Goal: Task Accomplishment & Management: Use online tool/utility

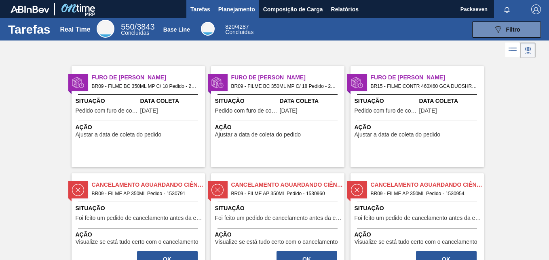
click at [231, 5] on span "Planejamento" at bounding box center [236, 9] width 37 height 10
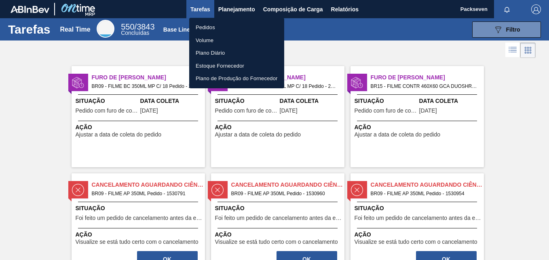
click at [207, 25] on li "Pedidos" at bounding box center [236, 27] width 95 height 13
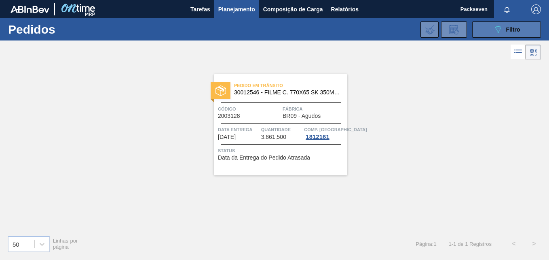
click at [522, 30] on button "089F7B8B-B2A5-4AFE-B5C0-19BA573D28AC Filtro" at bounding box center [506, 29] width 69 height 16
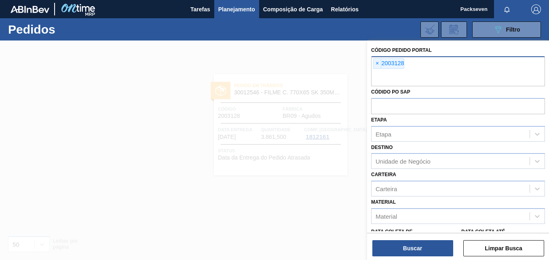
click at [375, 62] on span "×" at bounding box center [378, 64] width 8 height 10
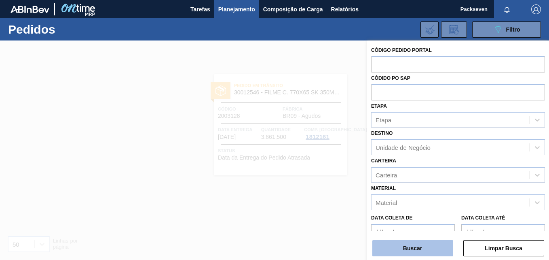
click at [420, 246] on button "Buscar" at bounding box center [412, 248] width 81 height 16
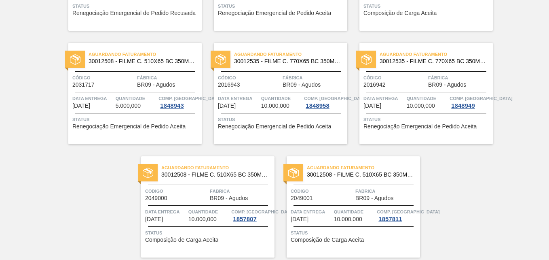
scroll to position [625, 0]
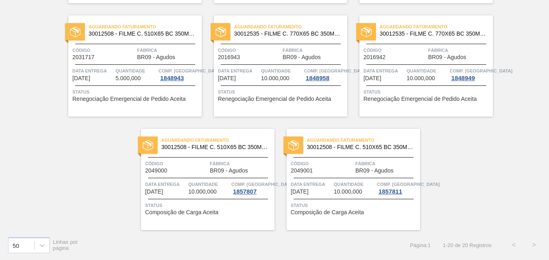
click at [162, 146] on span "30012508 - FILME C. 510X65 BC 350ML MP C18 429" at bounding box center [214, 147] width 107 height 6
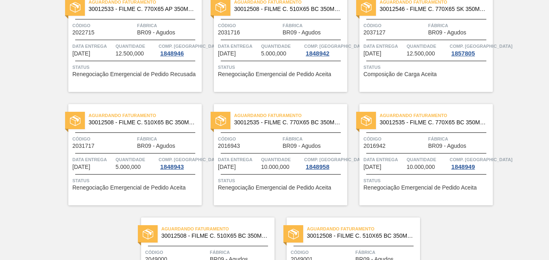
scroll to position [625, 0]
